Goal: Transaction & Acquisition: Download file/media

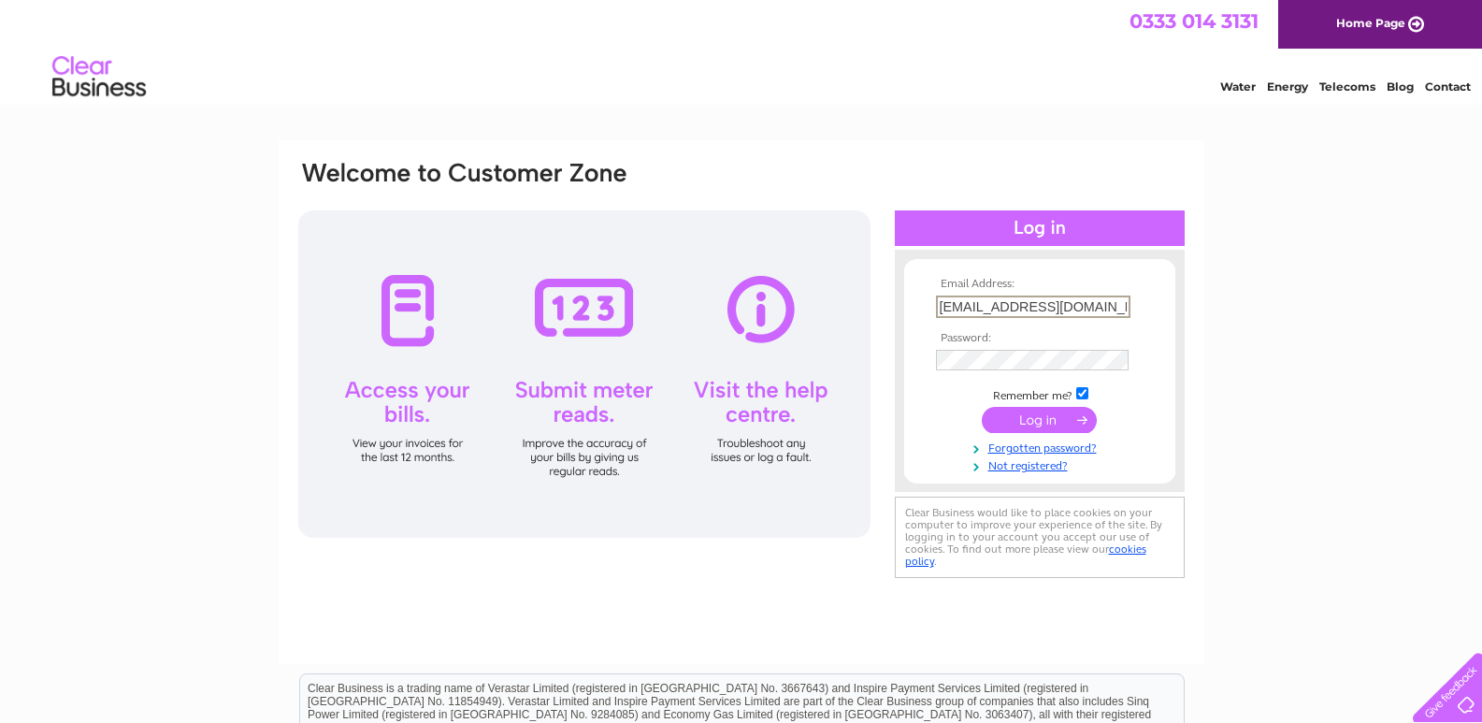
type input "bbdentalcare@outlook.com"
click at [1026, 429] on input "submit" at bounding box center [1039, 418] width 115 height 26
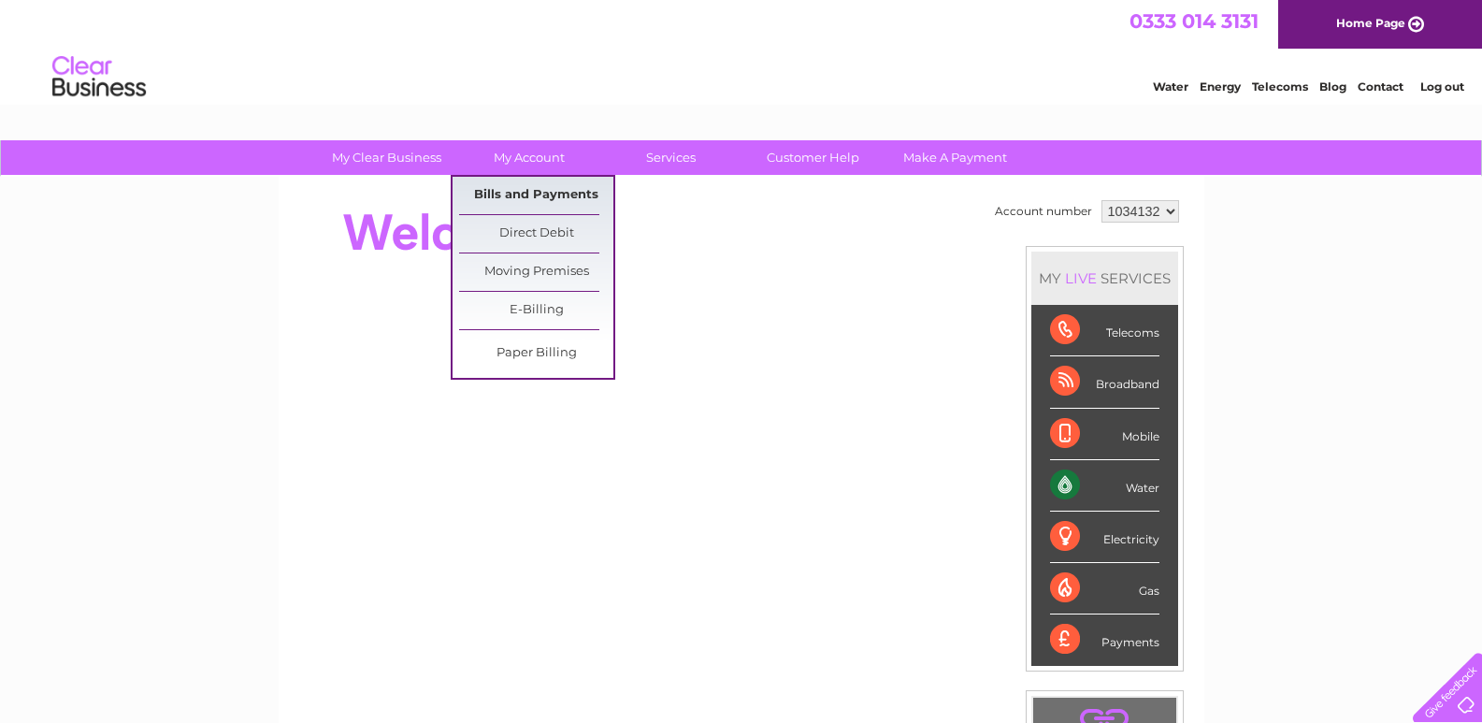
click at [541, 199] on link "Bills and Payments" at bounding box center [536, 195] width 154 height 37
click at [565, 190] on link "Bills and Payments" at bounding box center [536, 195] width 154 height 37
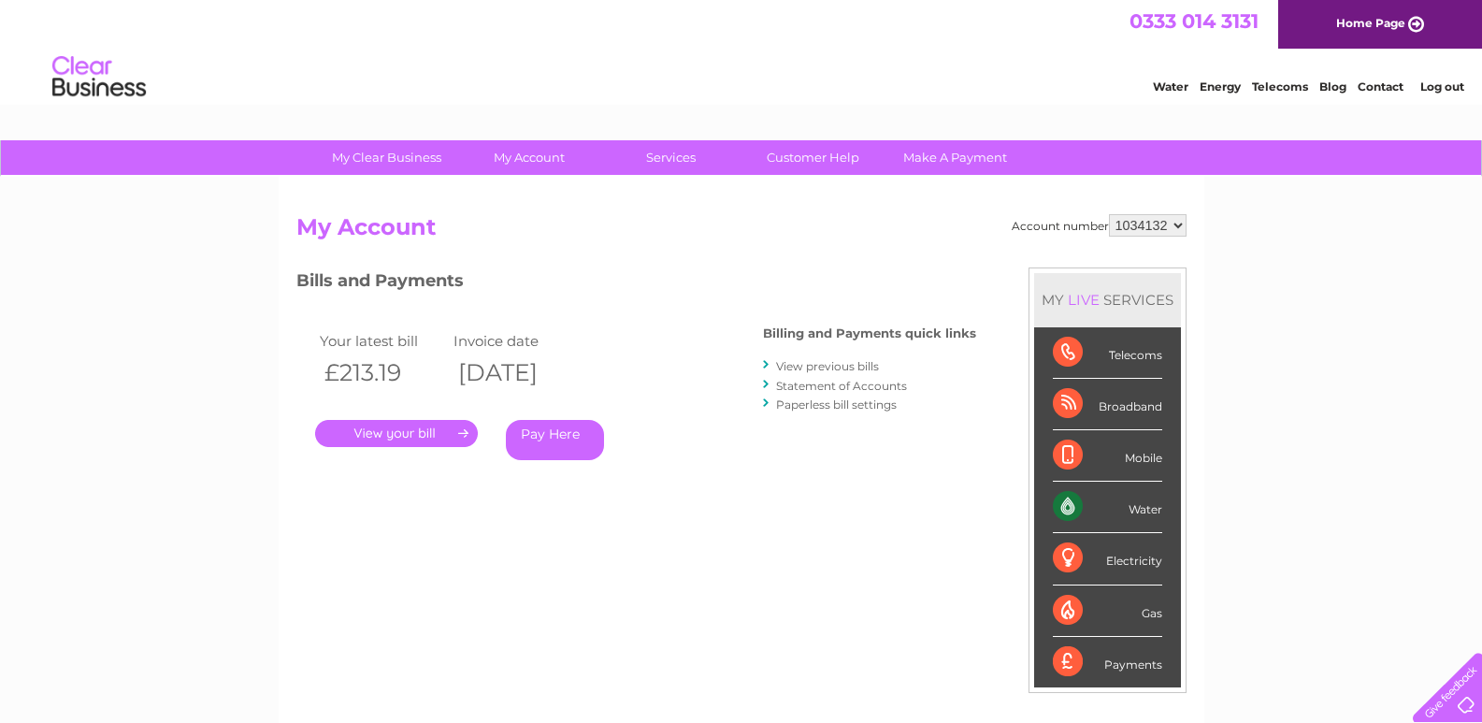
click at [428, 435] on link "." at bounding box center [396, 433] width 163 height 27
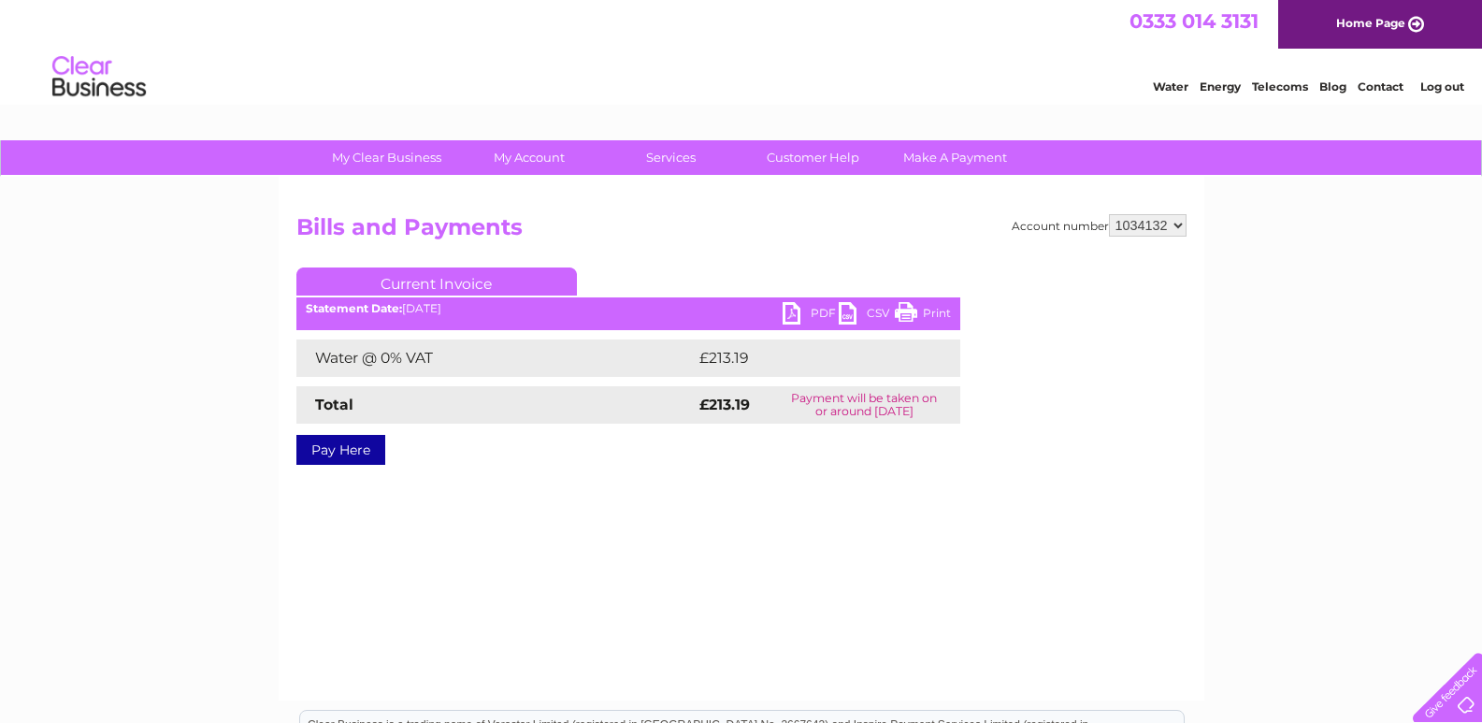
click at [817, 306] on link "PDF" at bounding box center [811, 315] width 56 height 27
